Goal: Task Accomplishment & Management: Use online tool/utility

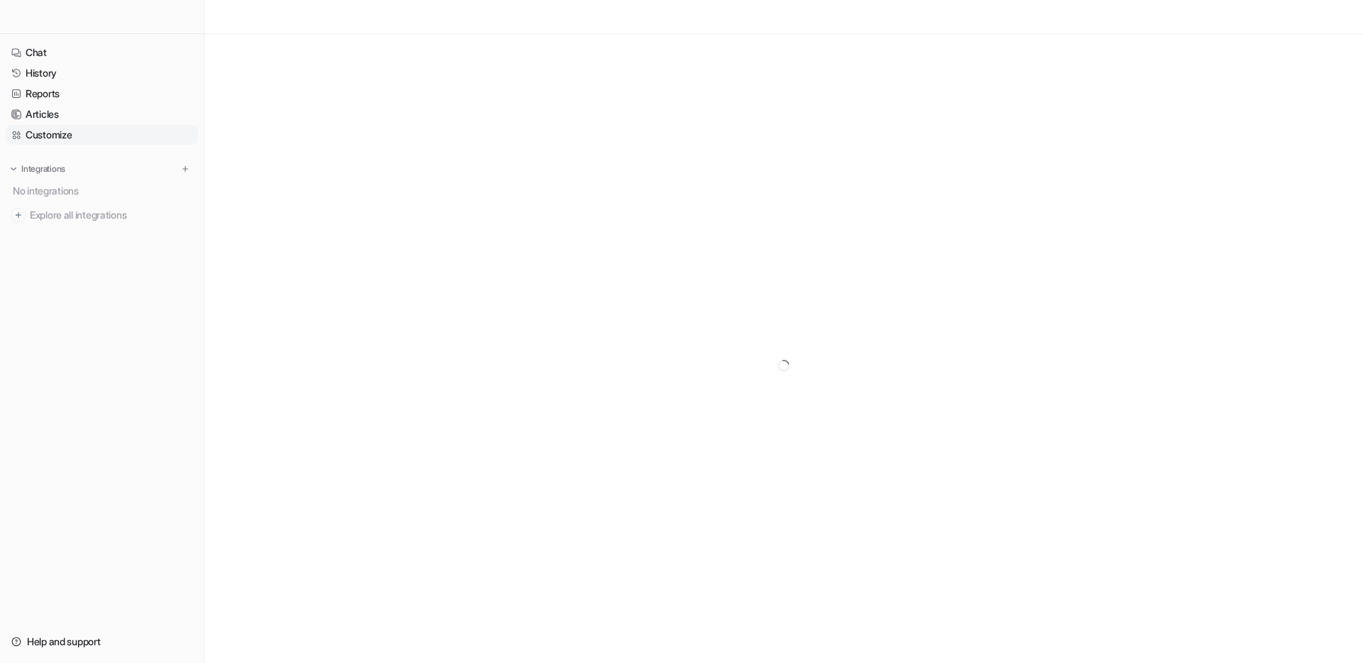
click at [662, 31] on div at bounding box center [783, 17] width 1158 height 34
